Goal: Task Accomplishment & Management: Manage account settings

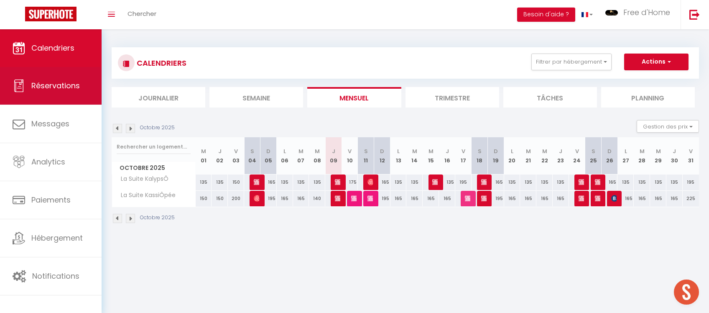
click at [60, 86] on span "Réservations" at bounding box center [55, 85] width 48 height 10
select select "not_cancelled"
select select
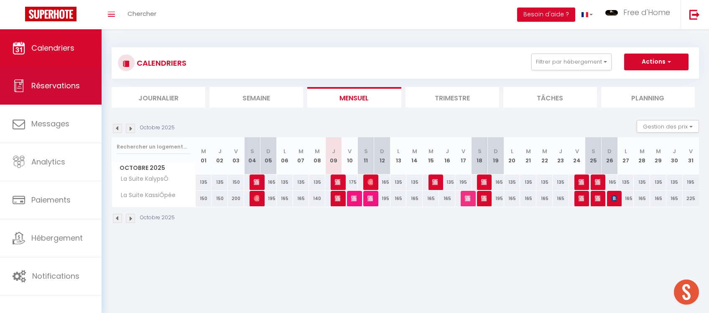
select select
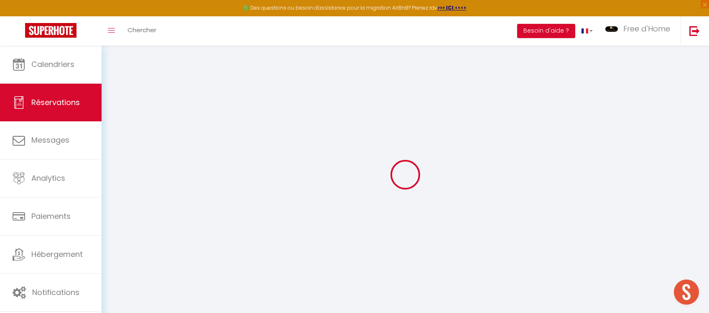
select select
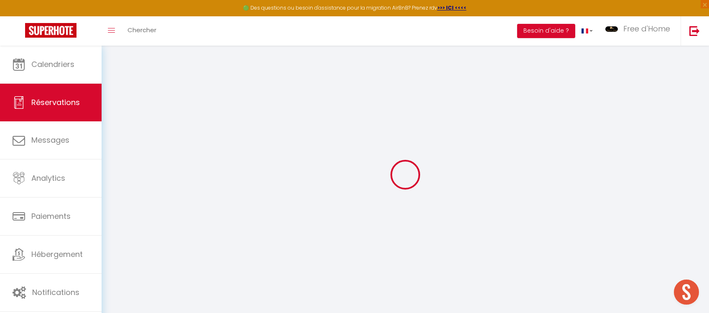
select select
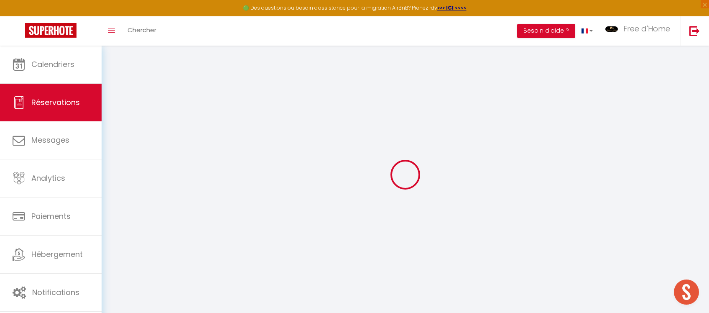
select select
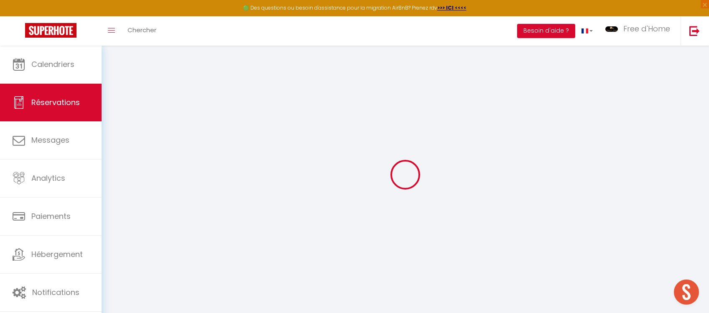
select select
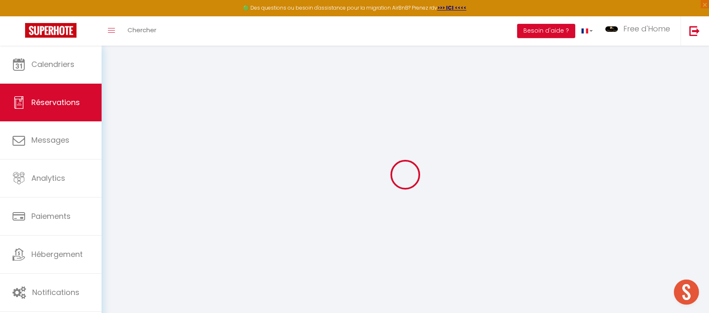
select select
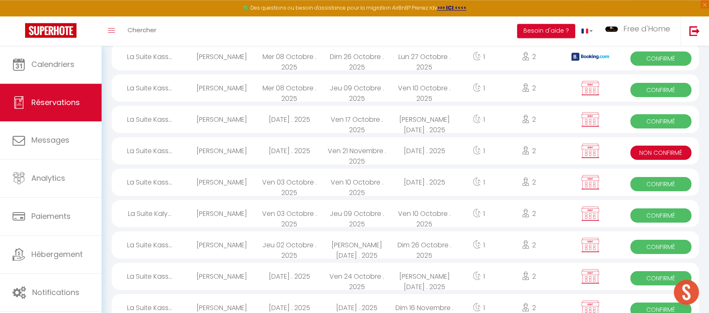
scroll to position [221, 0]
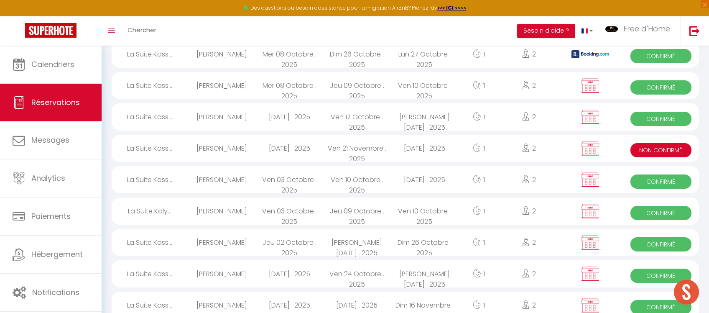
click at [428, 150] on div "[DATE] . 2025" at bounding box center [424, 148] width 68 height 27
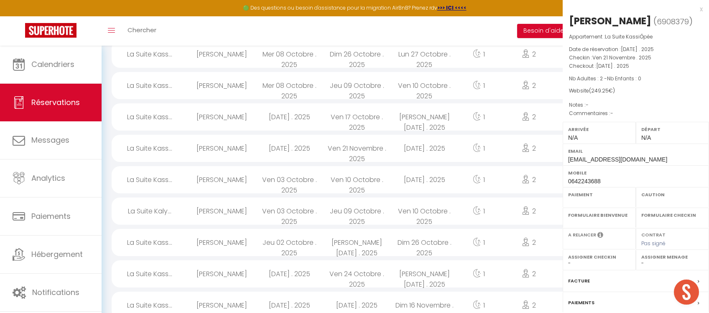
select select "KO"
select select "0"
select select "1"
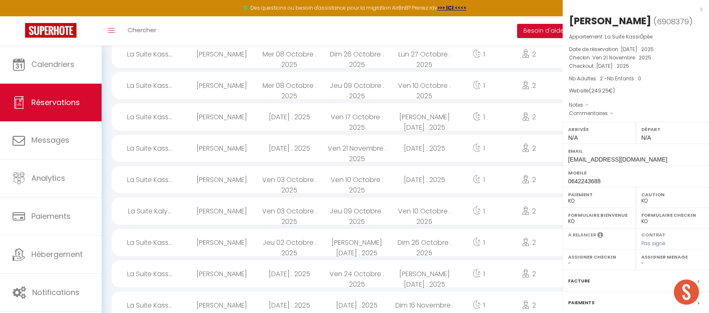
select select
